Goal: Navigation & Orientation: Go to known website

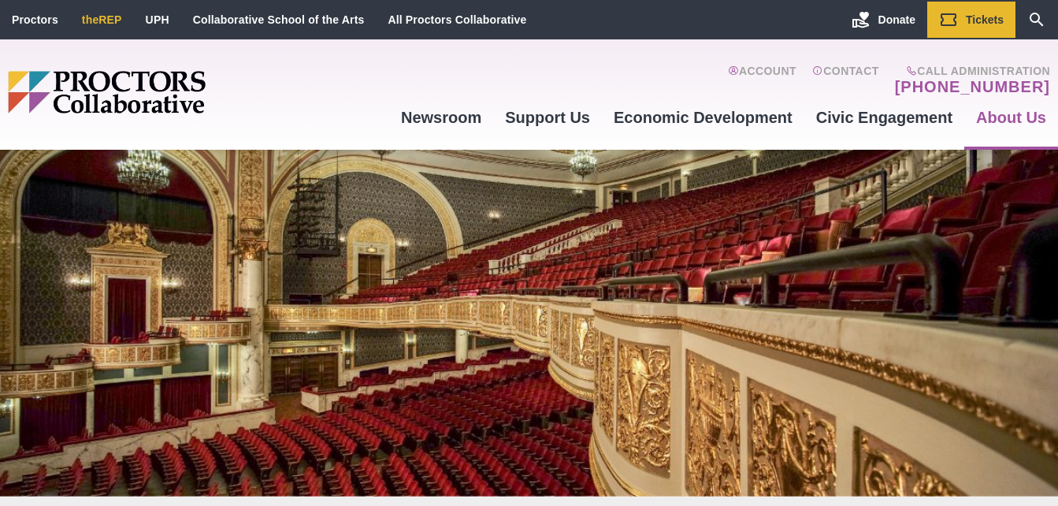
click at [103, 20] on link "theREP" at bounding box center [102, 19] width 40 height 13
